Goal: Task Accomplishment & Management: Check status

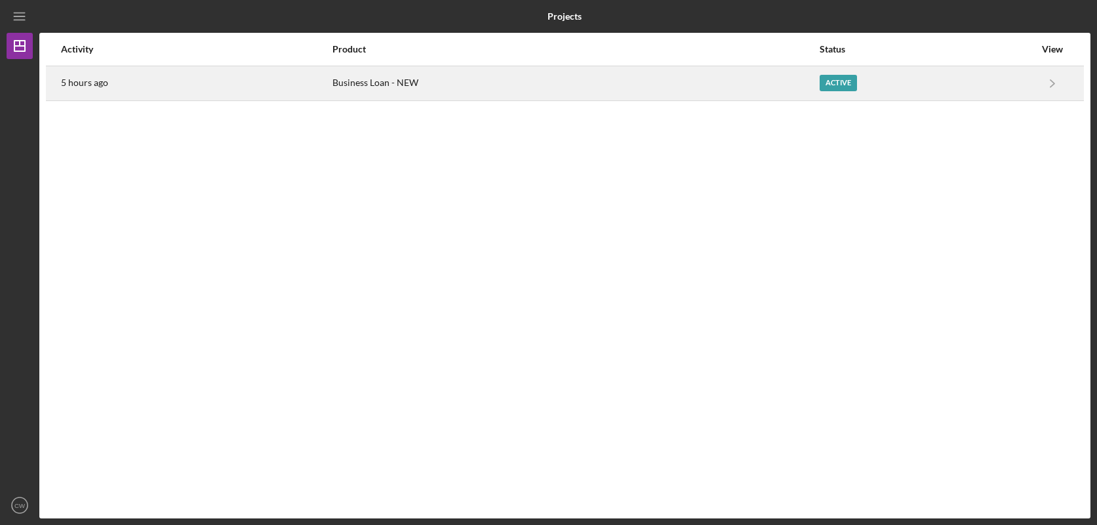
click at [832, 86] on div "Active" at bounding box center [838, 83] width 37 height 16
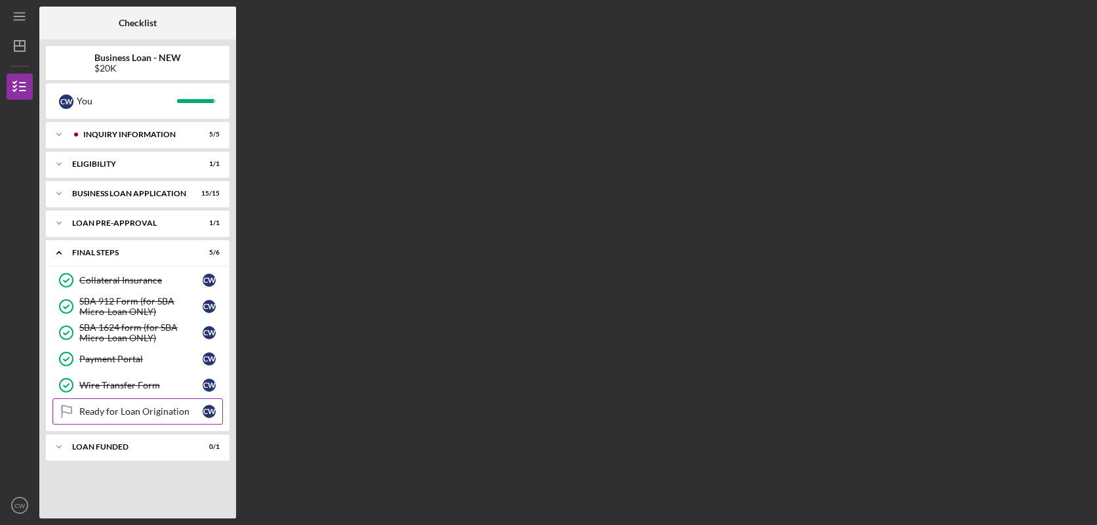
click at [134, 411] on div "Ready for Loan Origination" at bounding box center [140, 411] width 123 height 10
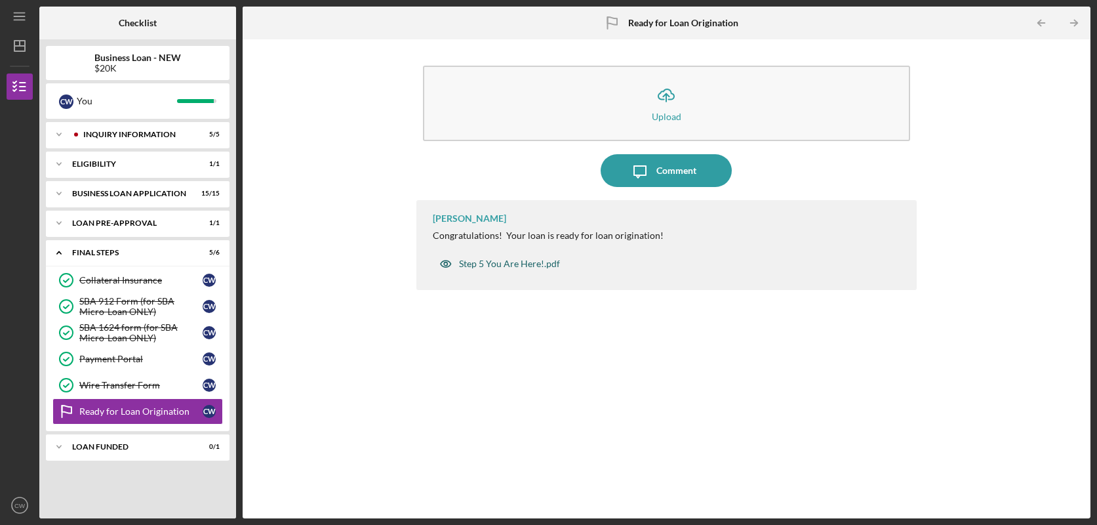
click at [525, 265] on div "Step 5 You Are Here!.pdf" at bounding box center [509, 263] width 101 height 10
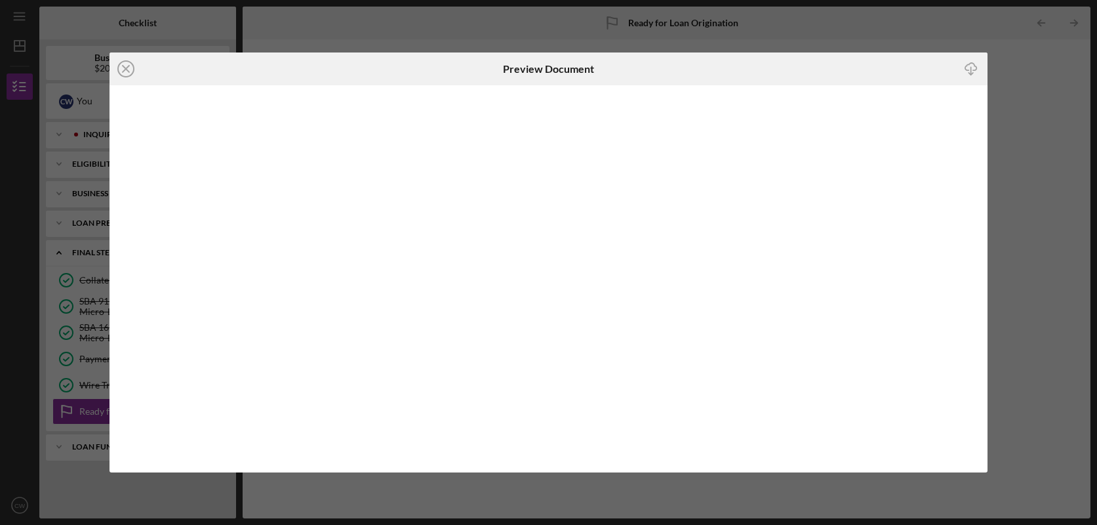
click at [815, 23] on div "Icon/Close Preview Document Icon/Download" at bounding box center [548, 262] width 1097 height 525
